Goal: Find specific page/section: Find specific page/section

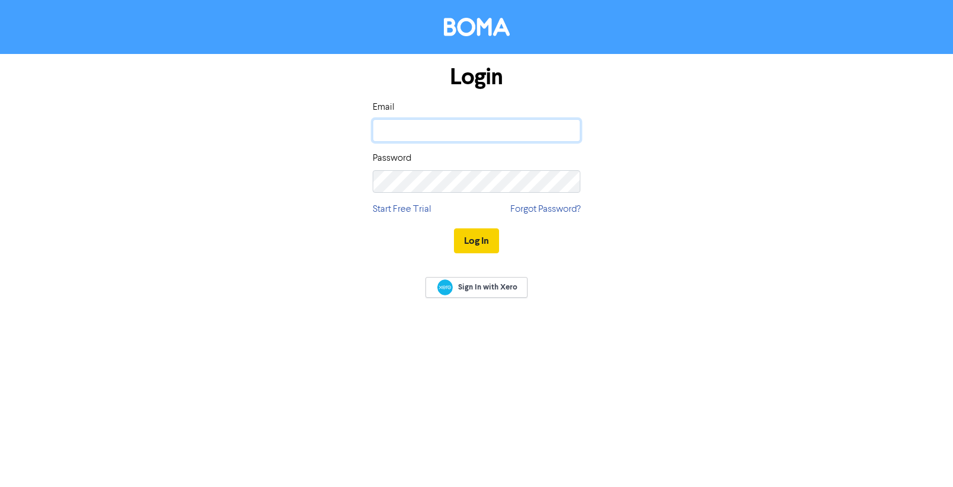
type input "[PERSON_NAME][EMAIL_ADDRESS][DOMAIN_NAME]"
click at [475, 239] on button "Log In" at bounding box center [476, 240] width 45 height 25
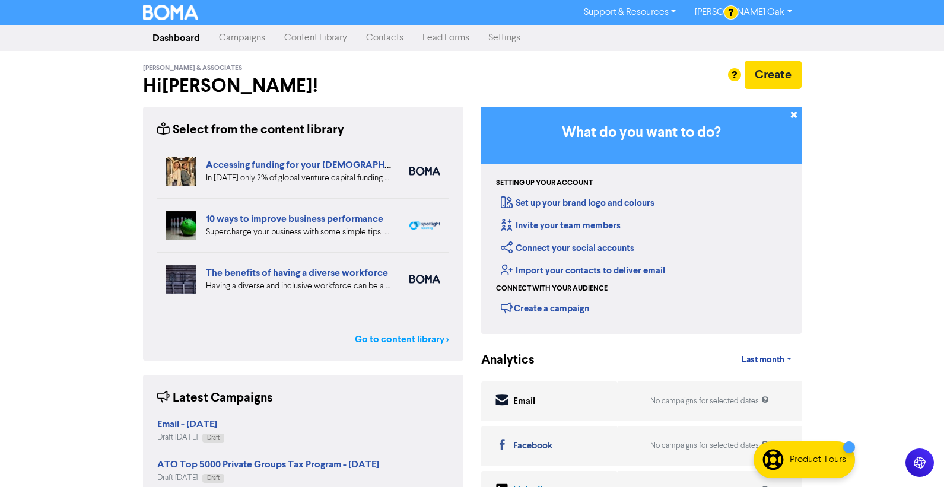
click at [394, 338] on link "Go to content library >" at bounding box center [402, 339] width 94 height 14
